Goal: Transaction & Acquisition: Purchase product/service

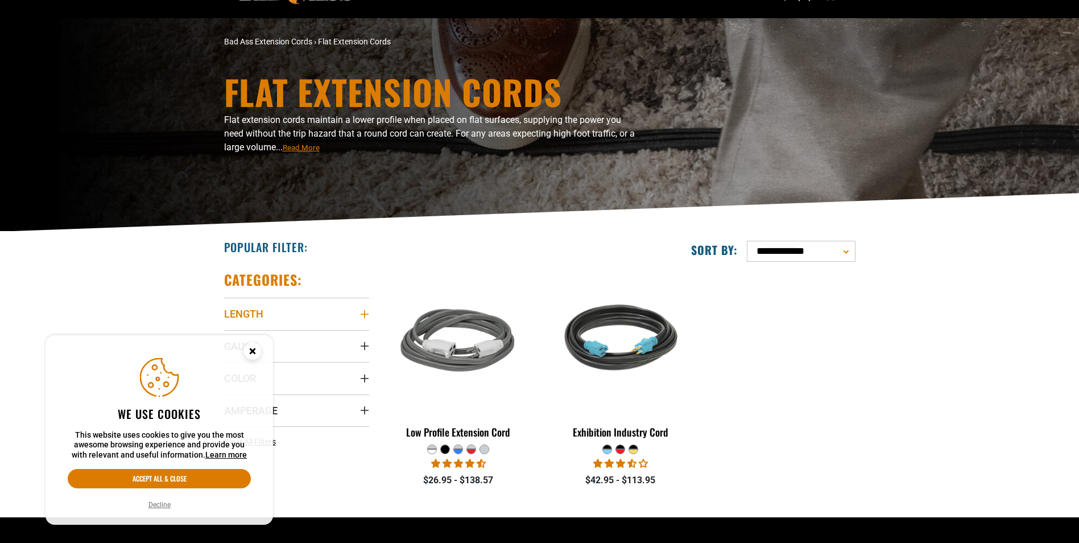
click at [364, 311] on icon "Length" at bounding box center [364, 313] width 9 height 9
click at [300, 337] on icon at bounding box center [300, 337] width 9 height 15
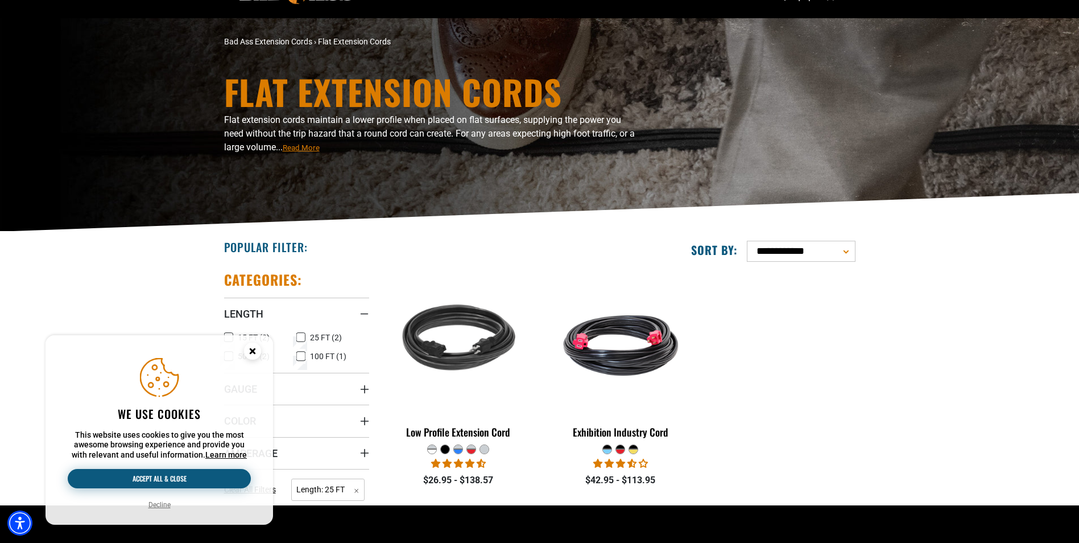
click at [156, 478] on button "Accept all & close" at bounding box center [159, 478] width 183 height 19
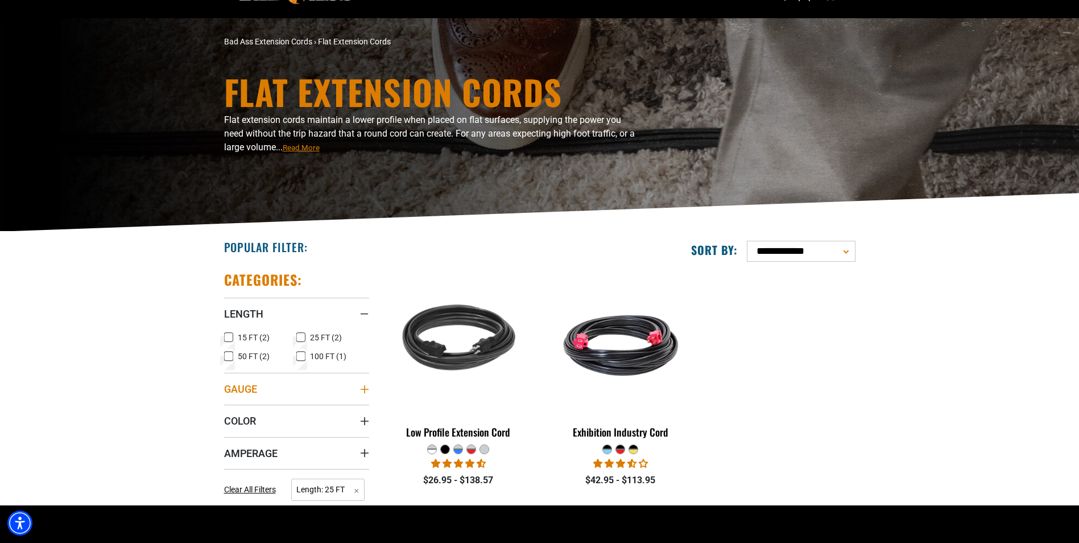
click at [367, 387] on icon "Gauge" at bounding box center [364, 389] width 9 height 9
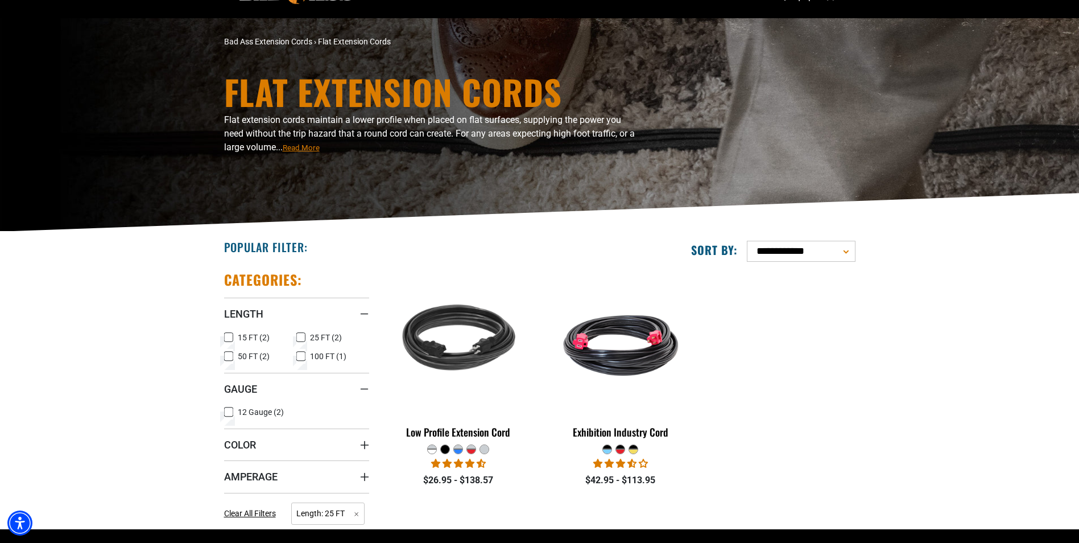
click at [228, 413] on icon at bounding box center [228, 412] width 9 height 15
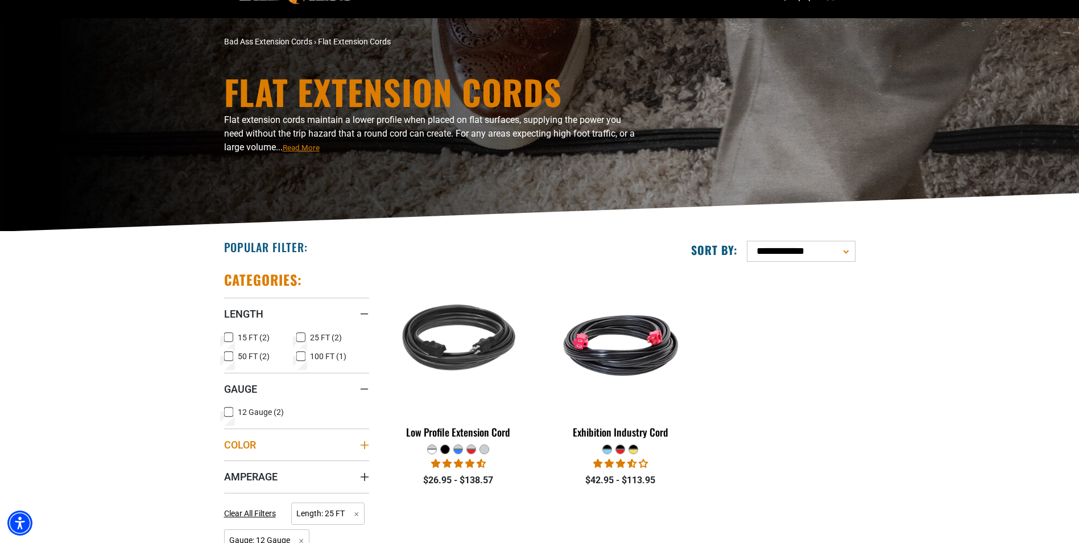
click at [365, 443] on icon "Color" at bounding box center [364, 444] width 9 height 9
click at [301, 507] on icon at bounding box center [300, 507] width 9 height 15
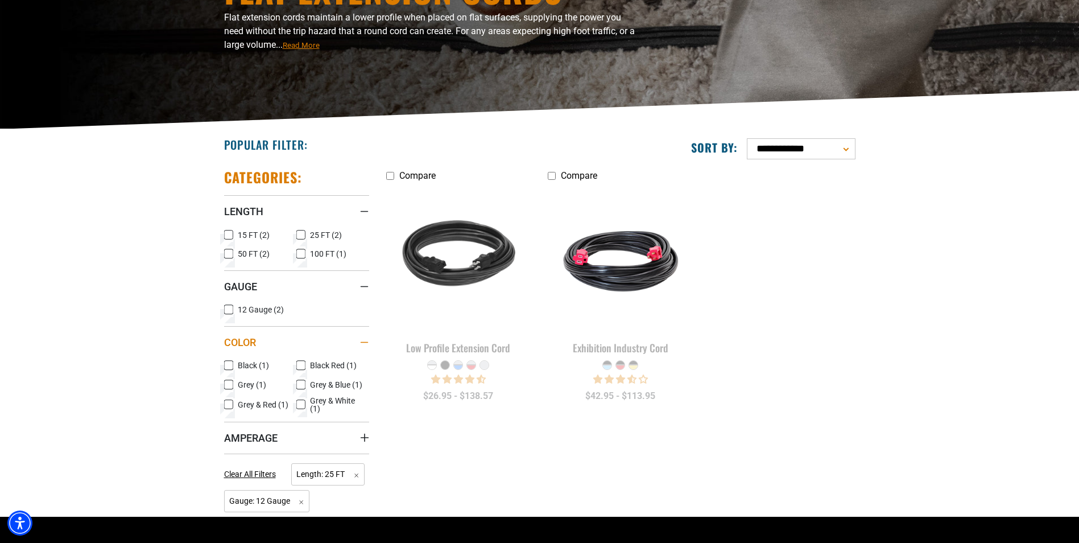
scroll to position [171, 0]
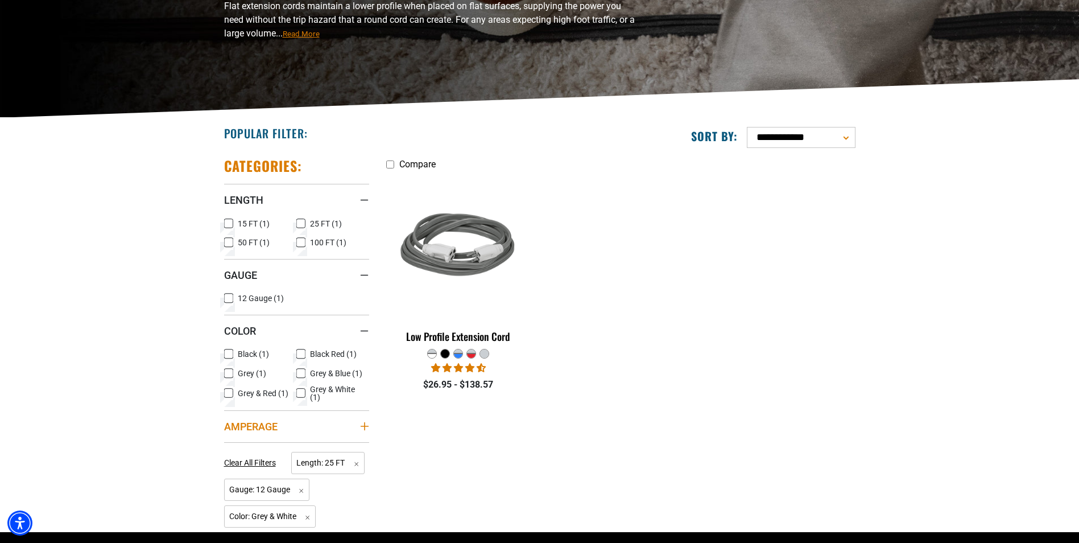
click at [366, 423] on icon "Amperage" at bounding box center [364, 426] width 9 height 9
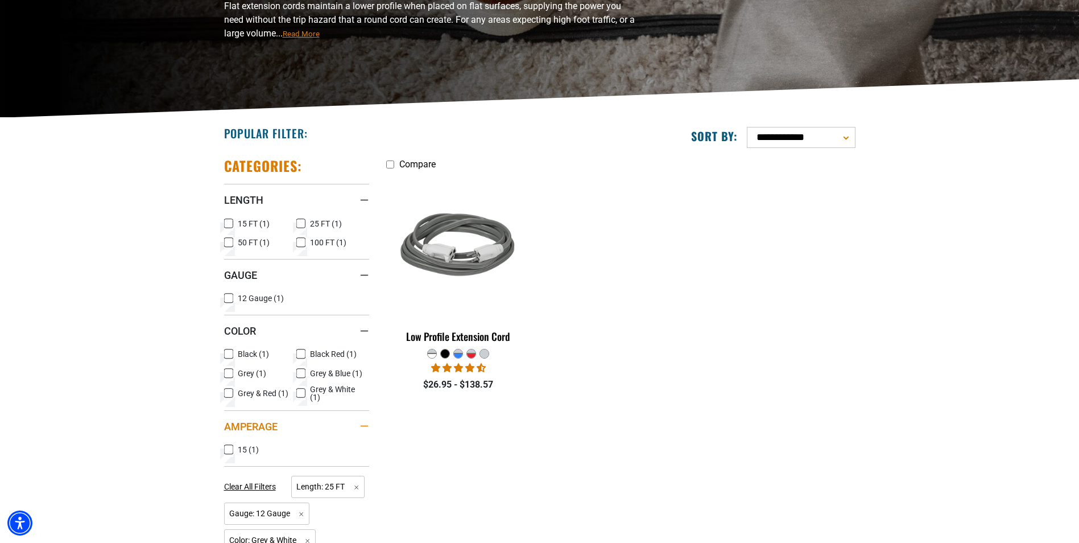
scroll to position [228, 0]
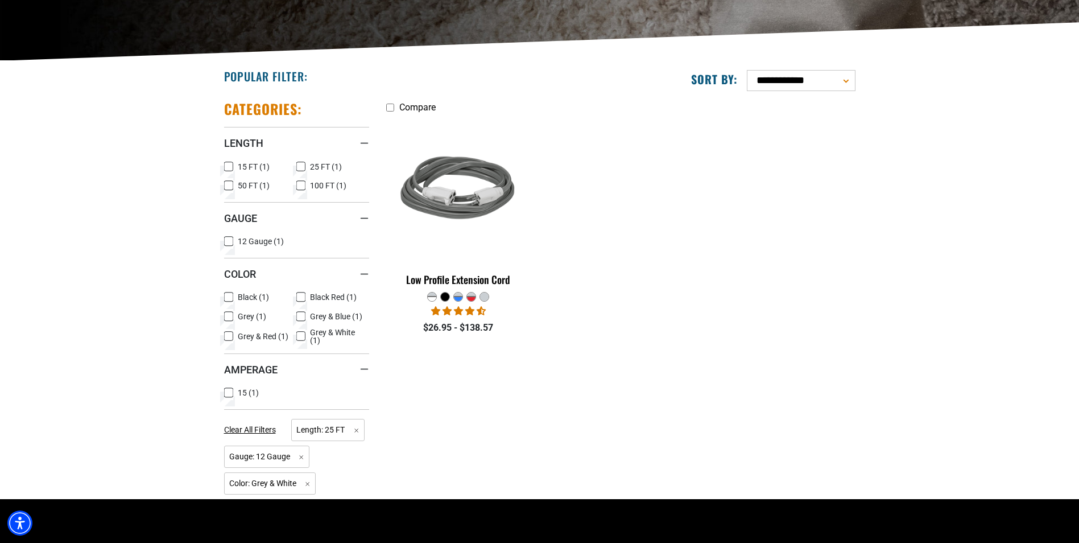
click at [231, 396] on icon at bounding box center [228, 392] width 9 height 15
